Goal: Information Seeking & Learning: Check status

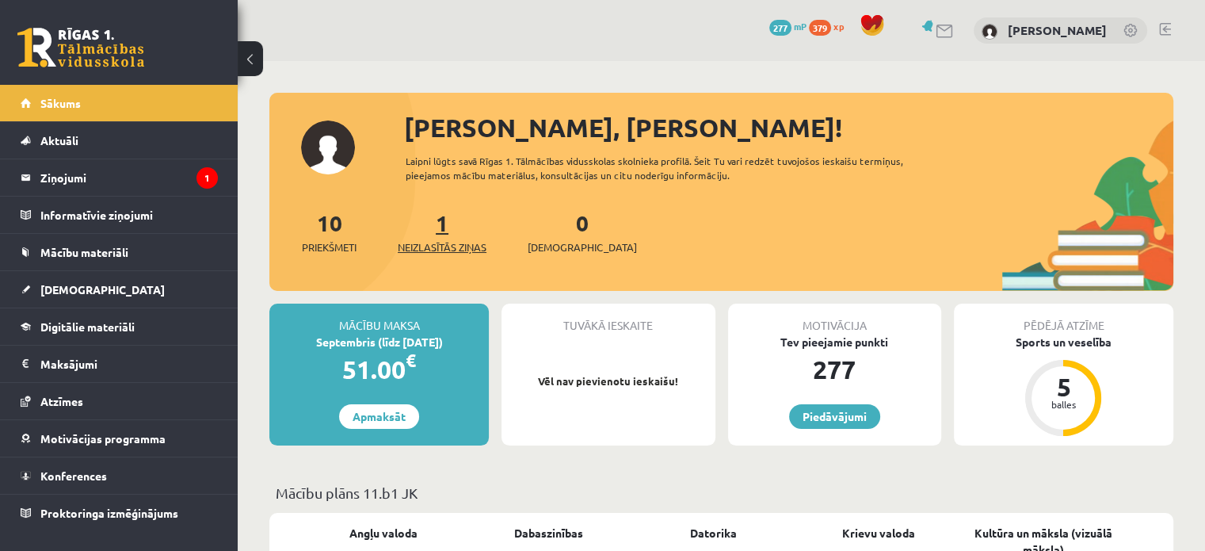
click at [444, 222] on link "1 Neizlasītās ziņas" at bounding box center [442, 231] width 89 height 47
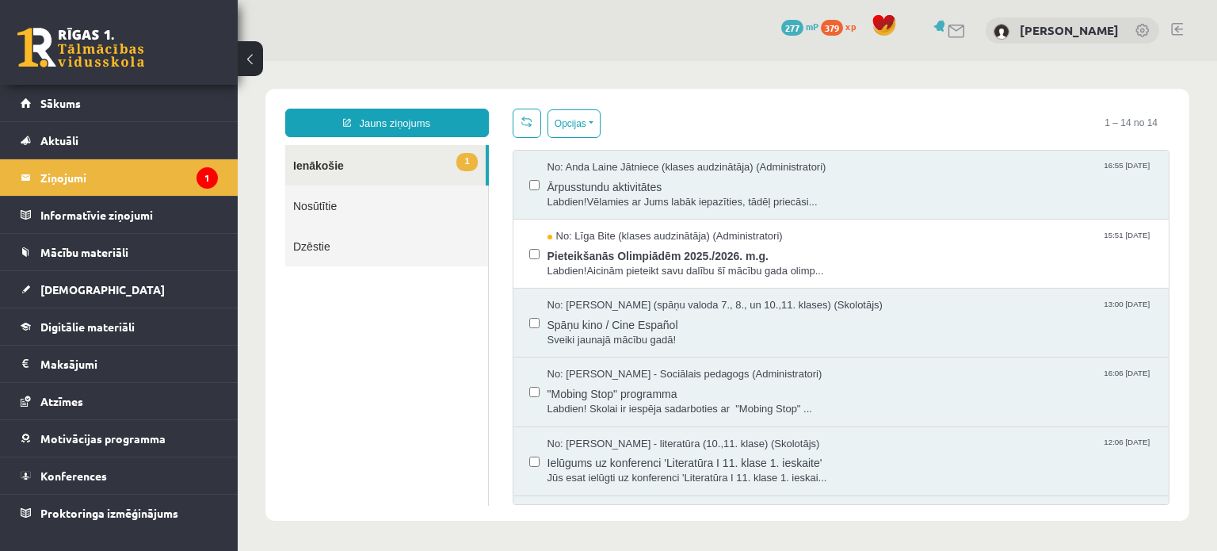
click at [843, 26] on span "379" at bounding box center [832, 28] width 22 height 16
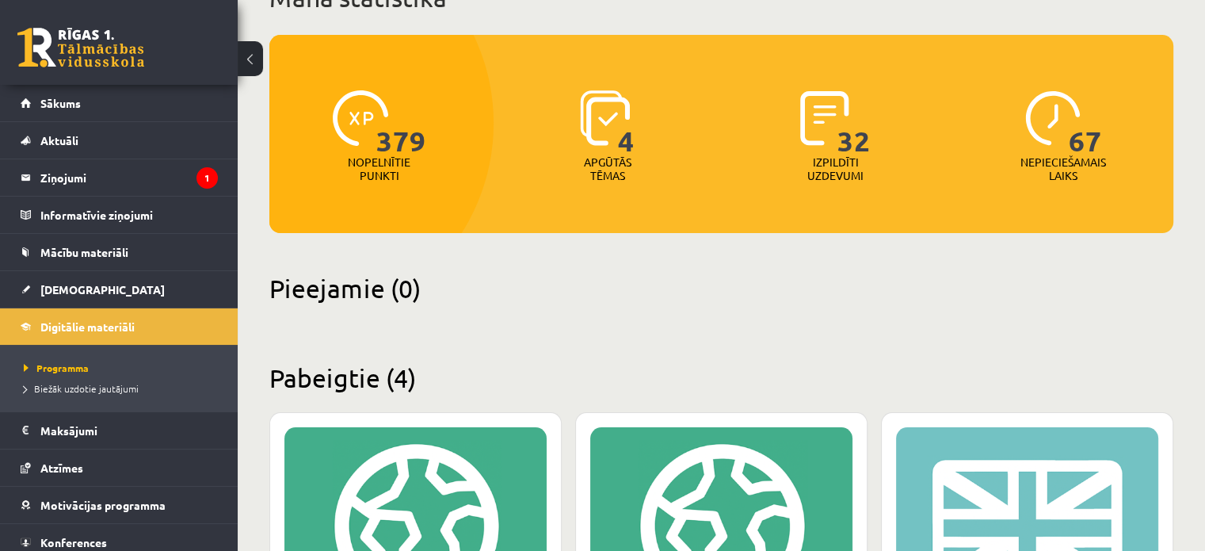
scroll to position [158, 0]
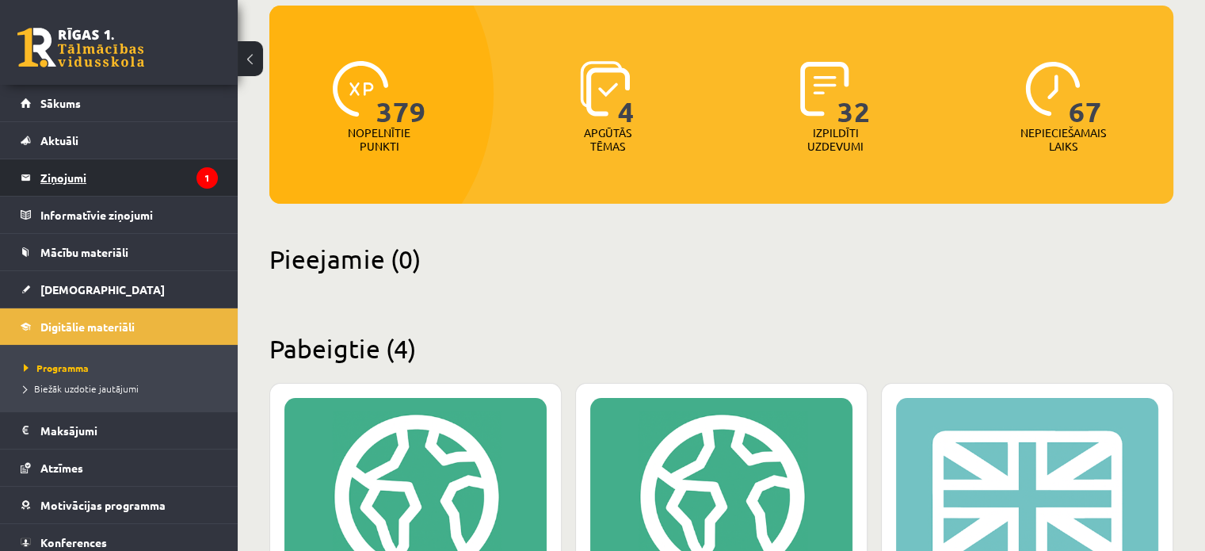
click at [67, 176] on legend "Ziņojumi 1" at bounding box center [129, 177] width 178 height 36
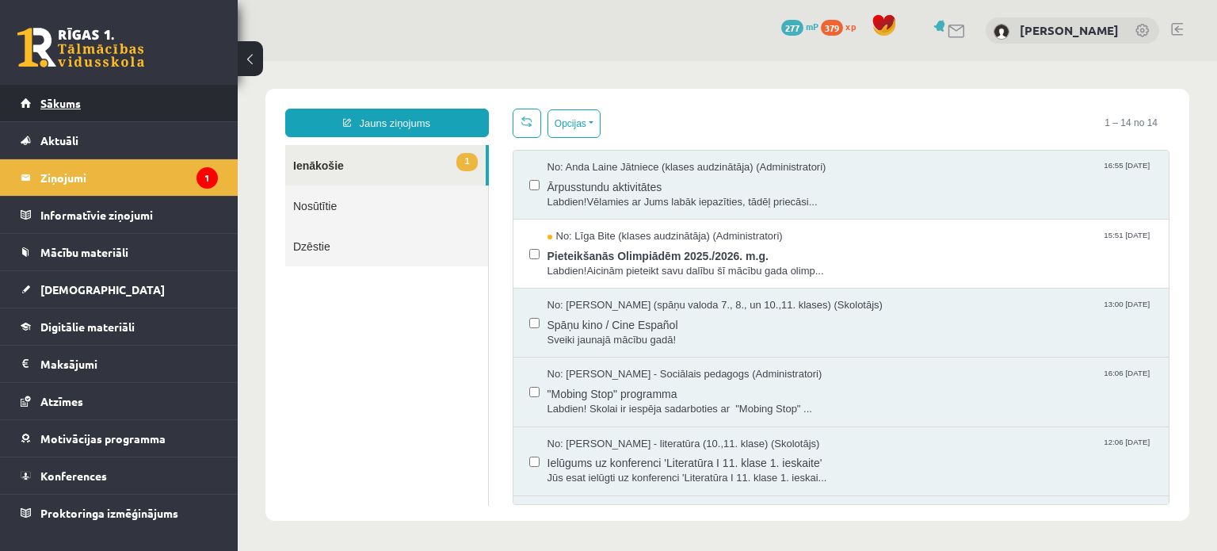
click at [73, 93] on link "Sākums" at bounding box center [119, 103] width 197 height 36
